Goal: Information Seeking & Learning: Learn about a topic

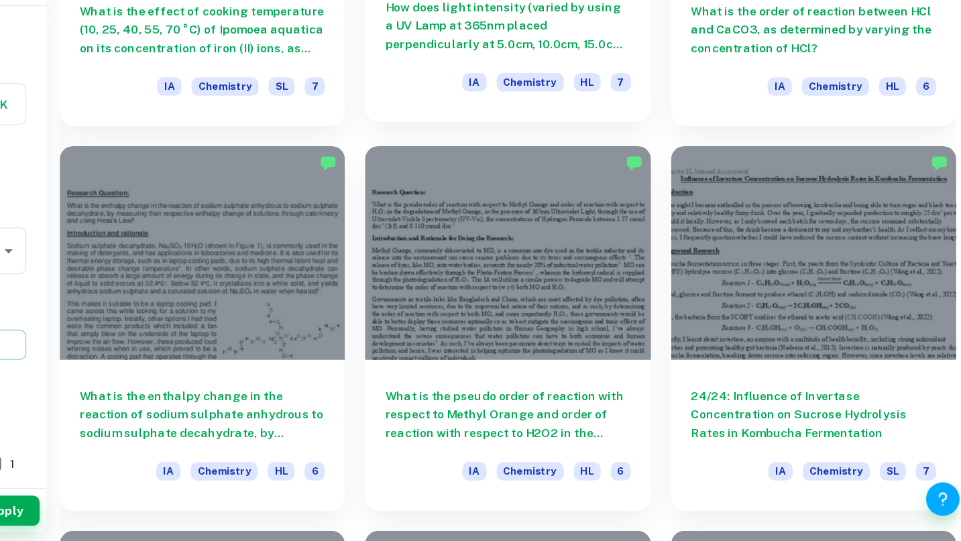
scroll to position [1461, 0]
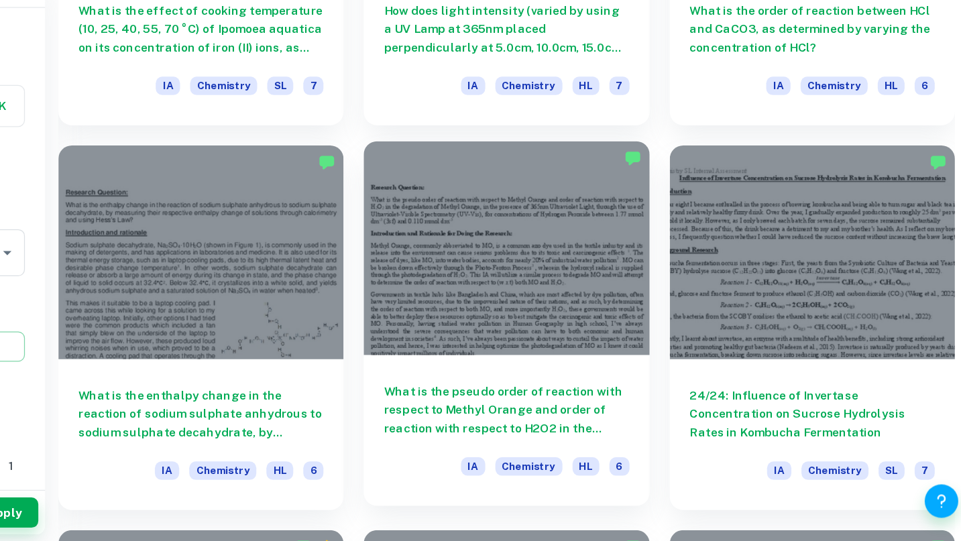
click at [472, 220] on div at bounding box center [586, 305] width 228 height 171
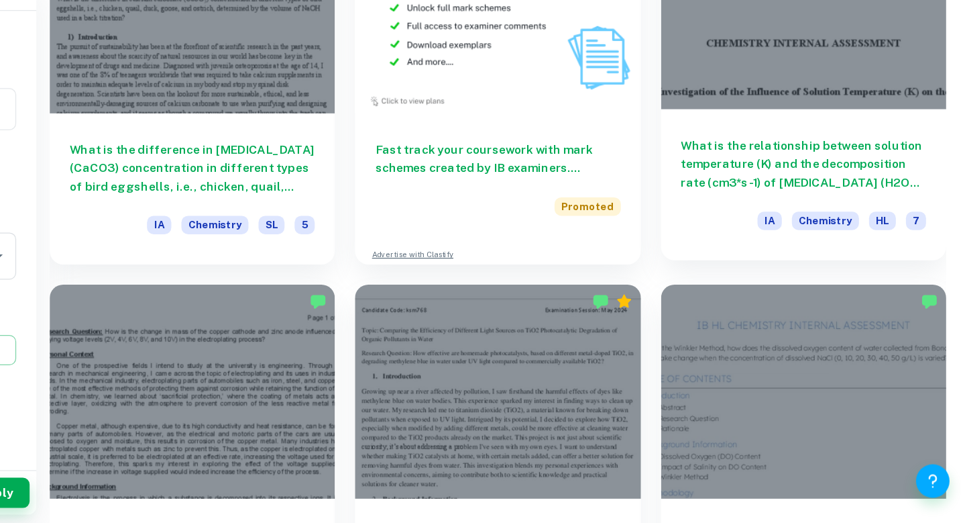
scroll to position [2595, 0]
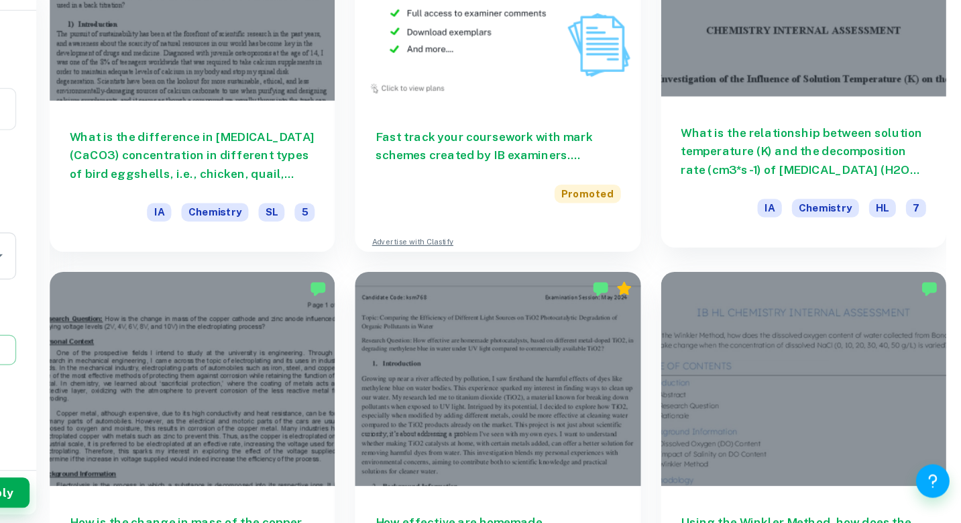
click at [717, 182] on div "What is the relationship between solution temperature (K) and the decomposition…" at bounding box center [831, 242] width 228 height 121
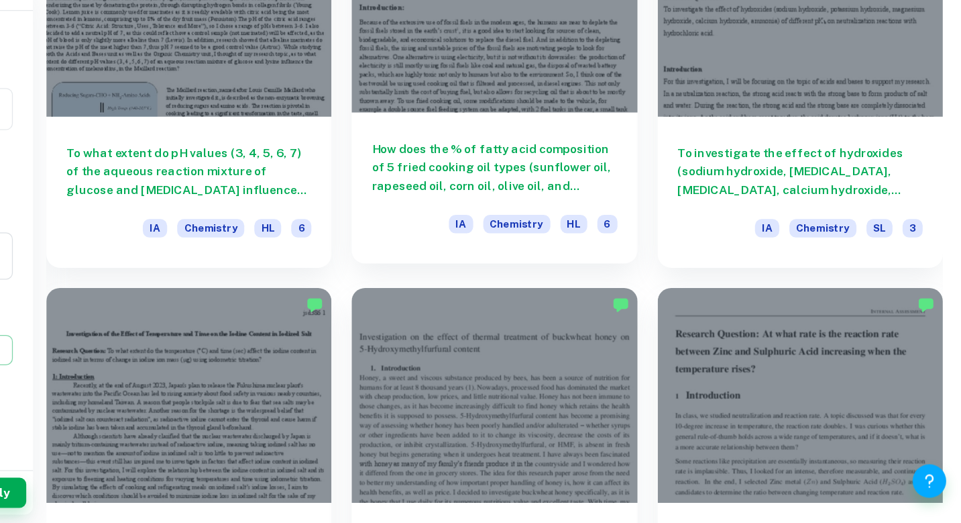
scroll to position [3204, 0]
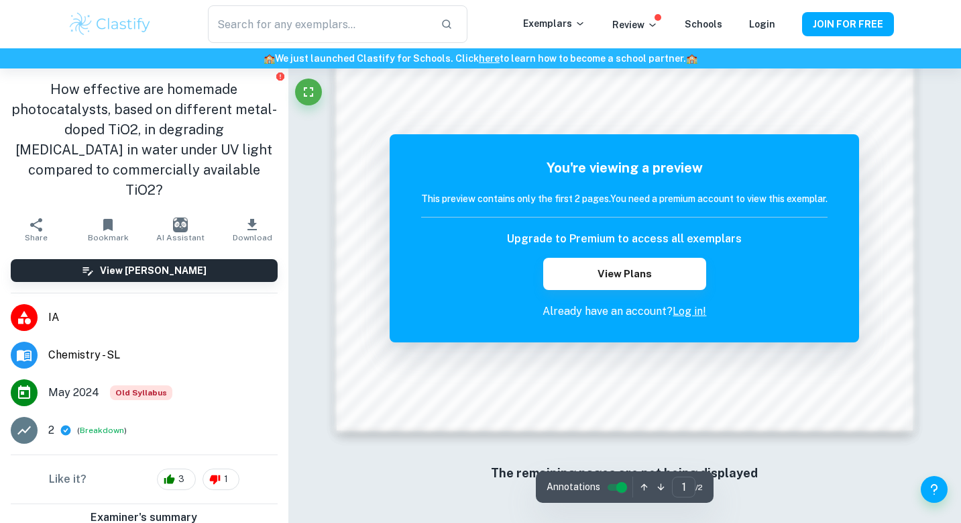
scroll to position [1150, 0]
